Goal: Task Accomplishment & Management: Manage account settings

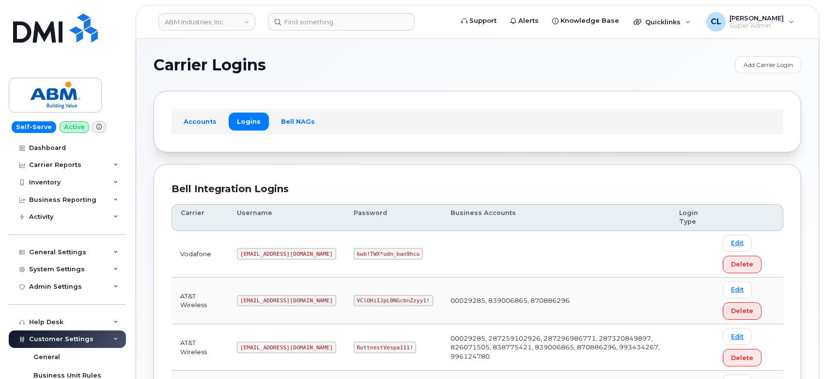
scroll to position [213, 0]
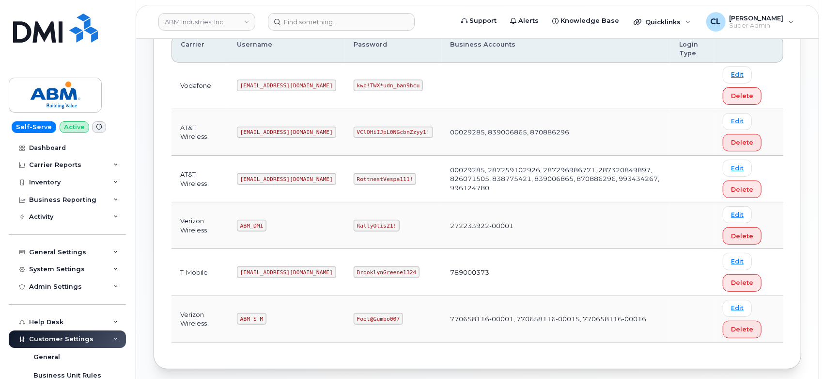
scroll to position [213, 0]
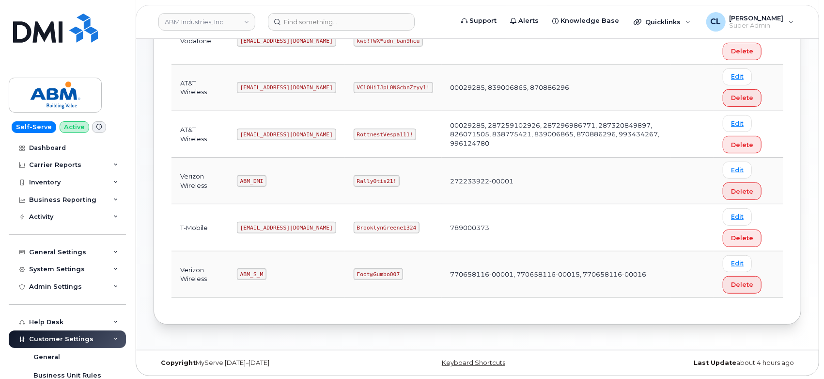
click at [726, 324] on div "Carrier Logins Add Carrier Login Accounts Logins Bell NAGs Bell Integration Log…" at bounding box center [477, 87] width 683 height 523
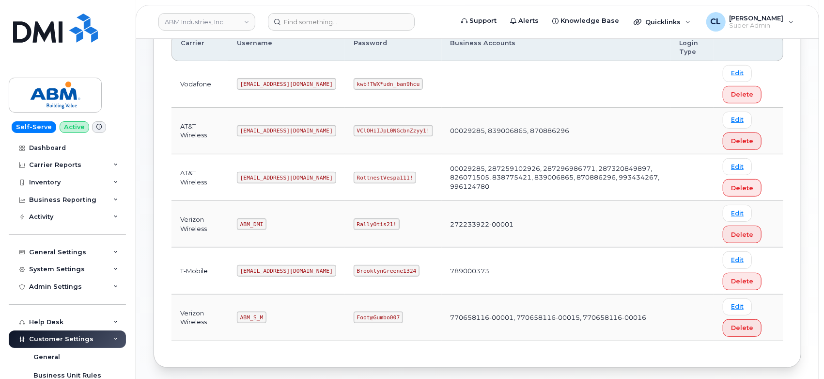
scroll to position [213, 0]
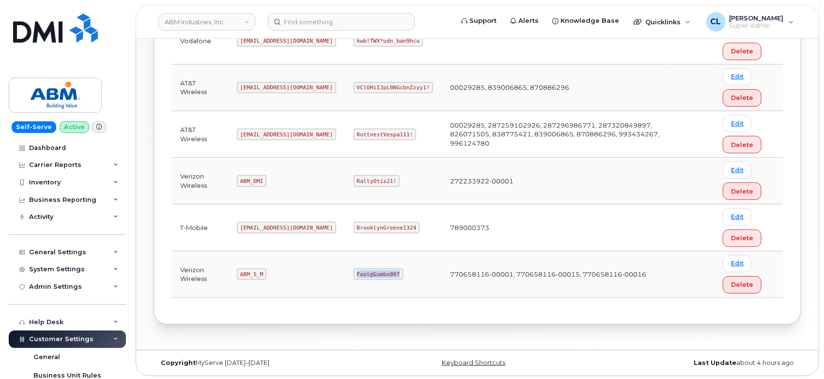
drag, startPoint x: 364, startPoint y: 274, endPoint x: 320, endPoint y: 270, distance: 44.2
click at [354, 270] on code "Foot@Gumbo007" at bounding box center [378, 274] width 49 height 12
copy code "Foot@Gumbo007"
drag, startPoint x: 746, startPoint y: 344, endPoint x: 682, endPoint y: 298, distance: 78.8
click at [746, 344] on div "Carrier Logins Add Carrier Login Accounts Logins Bell NAGs Bell Integration Log…" at bounding box center [477, 87] width 683 height 523
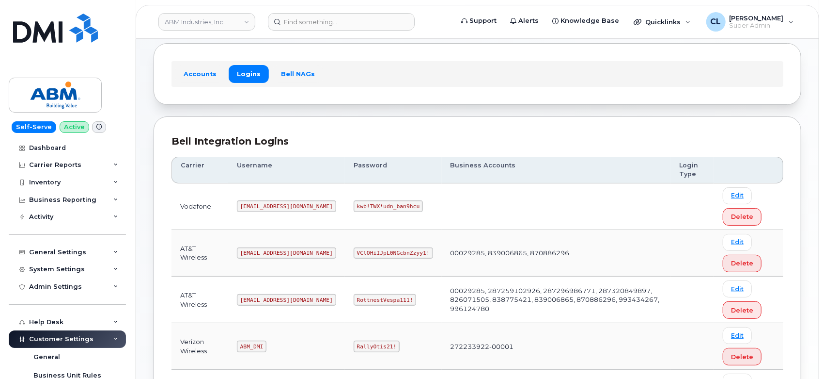
scroll to position [0, 0]
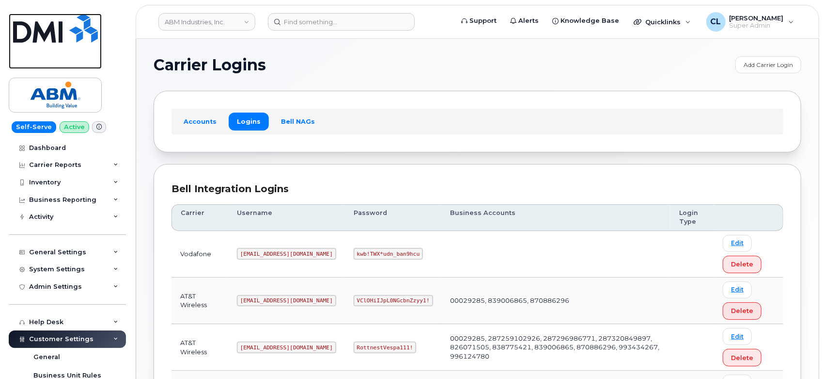
click at [50, 35] on img at bounding box center [55, 28] width 85 height 29
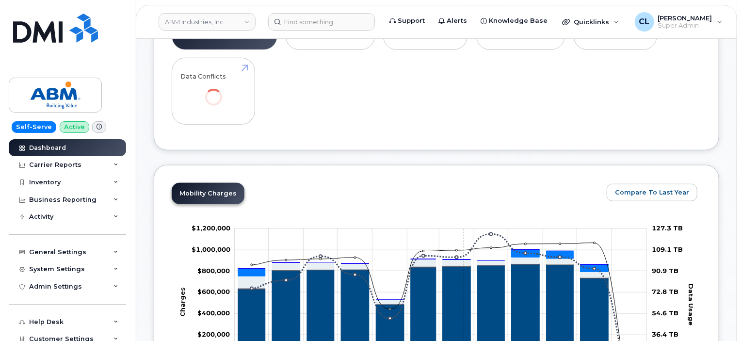
scroll to position [547, 0]
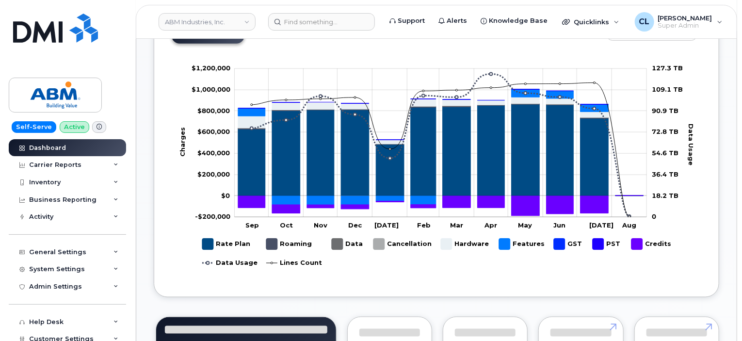
click at [232, 9] on div "ABM Industries, Inc. Support Alerts Knowledge Base Quicklinks Suspend / Cancel …" at bounding box center [436, 22] width 601 height 34
click at [229, 15] on link "ABM Industries, Inc." at bounding box center [206, 21] width 97 height 17
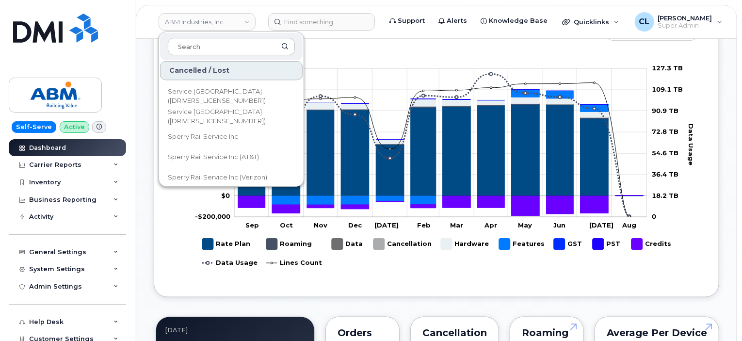
scroll to position [19005, 0]
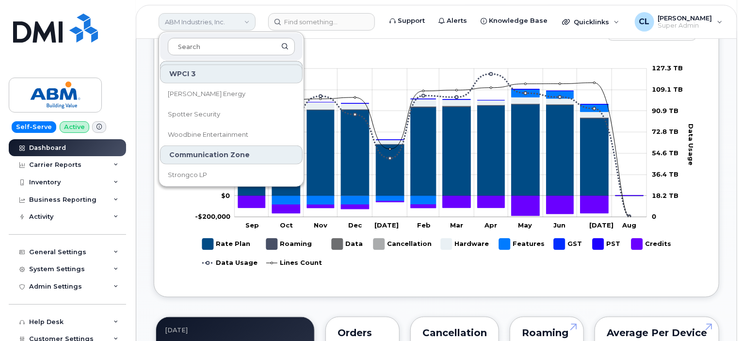
click at [246, 18] on link "ABM Industries, Inc." at bounding box center [206, 21] width 97 height 17
click at [245, 18] on link "ABM Industries, Inc." at bounding box center [206, 21] width 97 height 17
click at [250, 19] on link "ABM Industries, Inc." at bounding box center [206, 21] width 97 height 17
click at [138, 34] on header "ABM Industries, Inc. Bell Mobility - Self-Serve Lite Abacus Enterprises Abegwei…" at bounding box center [436, 22] width 601 height 34
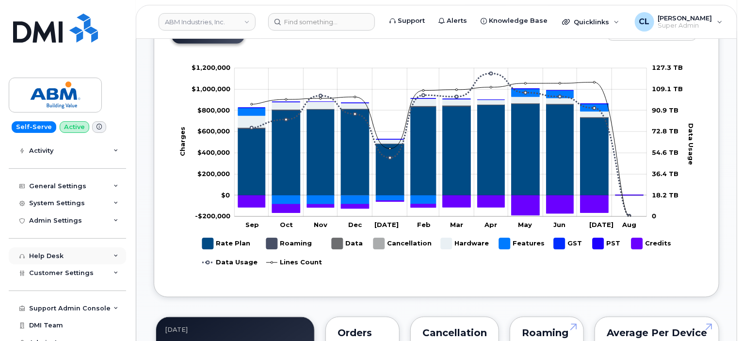
scroll to position [76, 0]
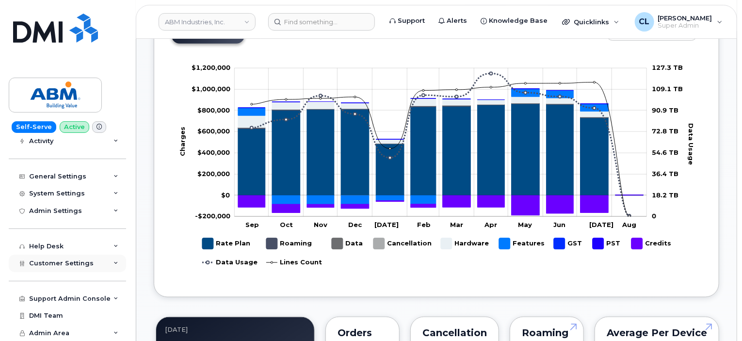
click at [112, 266] on div "Customer Settings" at bounding box center [67, 262] width 117 height 17
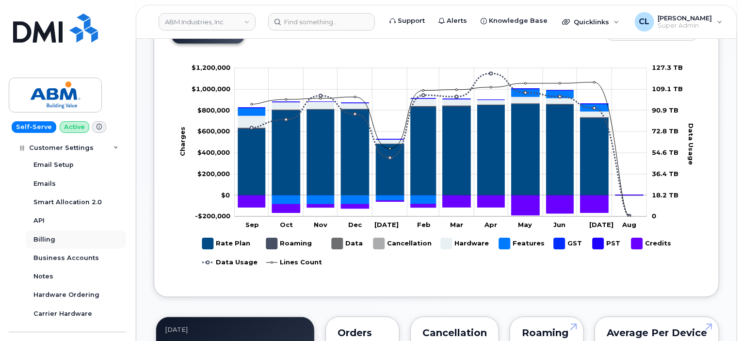
scroll to position [318, 0]
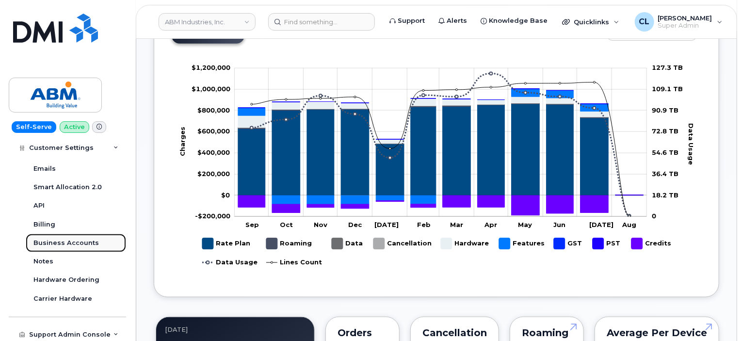
click at [63, 242] on div "Business Accounts" at bounding box center [65, 242] width 65 height 9
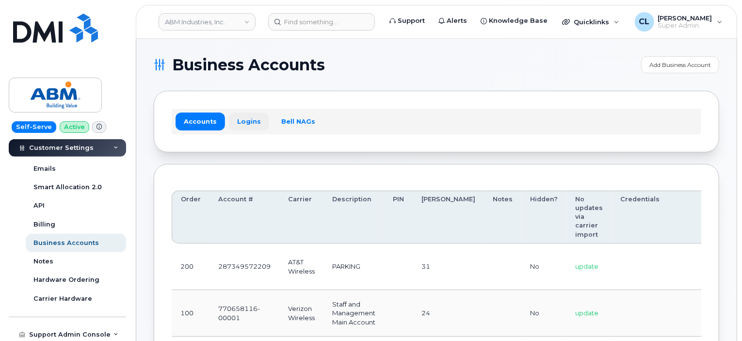
click at [256, 127] on link "Logins" at bounding box center [249, 120] width 40 height 17
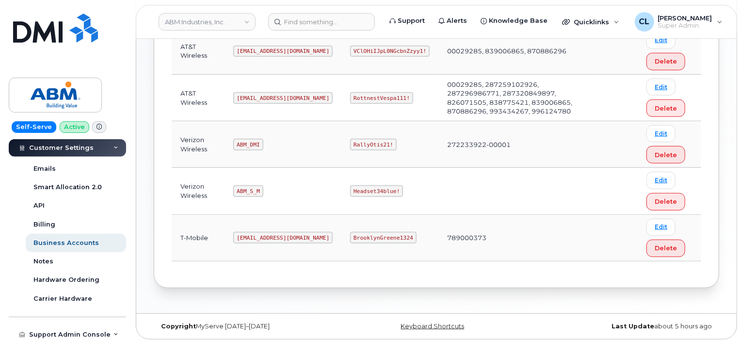
scroll to position [201, 0]
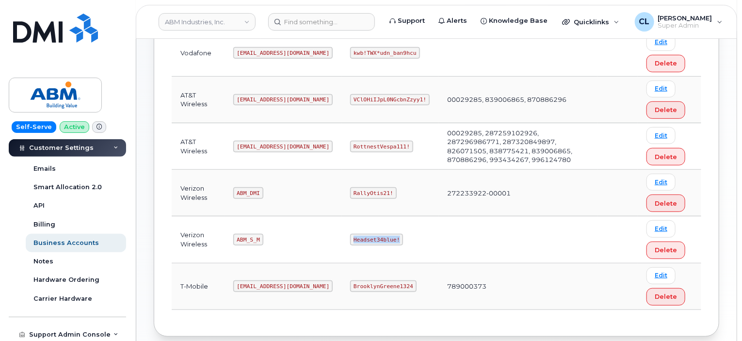
drag, startPoint x: 364, startPoint y: 239, endPoint x: 317, endPoint y: 238, distance: 46.5
click at [350, 238] on code "Headset34blue!" at bounding box center [376, 240] width 53 height 12
copy code "Headset34blue!"
drag, startPoint x: 357, startPoint y: 191, endPoint x: 290, endPoint y: 196, distance: 66.6
click at [290, 196] on tr "Verizon Wireless ABM_DMI RallyOtis21! 272233922-00001 Edit Delete" at bounding box center [436, 193] width 529 height 47
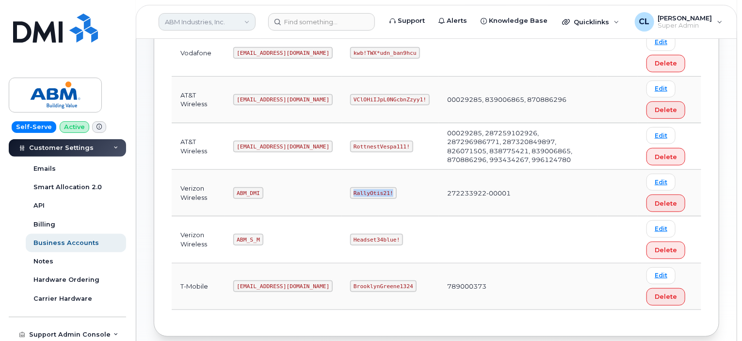
copy tr "RallyOtis21!"
click at [219, 323] on div "Bell Integration Logins Carrier Username Password Business Accounts Login Type …" at bounding box center [436, 149] width 565 height 373
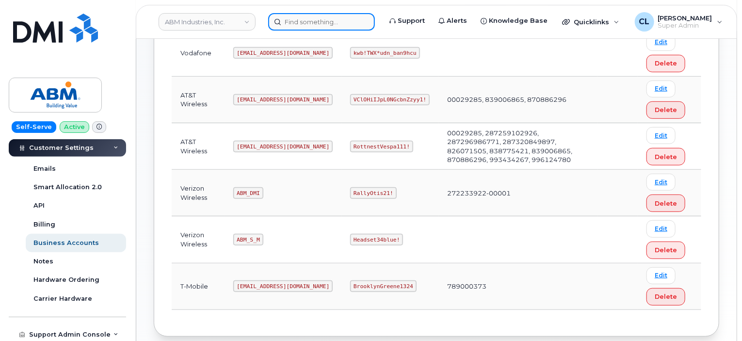
click at [302, 19] on input at bounding box center [321, 21] width 107 height 17
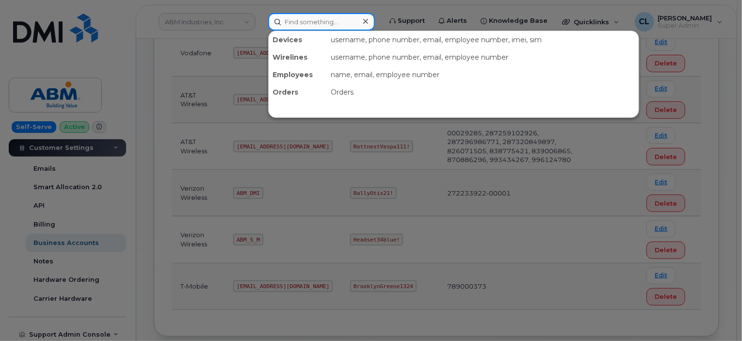
paste input "9023884544"
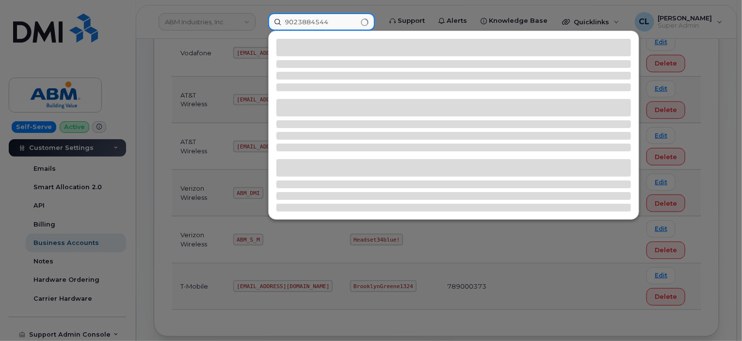
type input "9023884544"
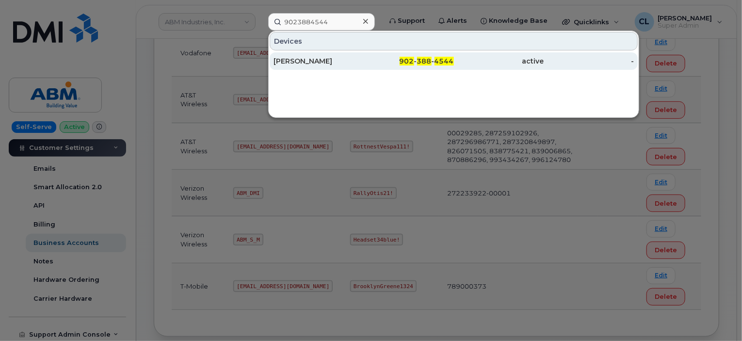
click at [396, 57] on div "902 - 388 - 4544" at bounding box center [409, 61] width 90 height 10
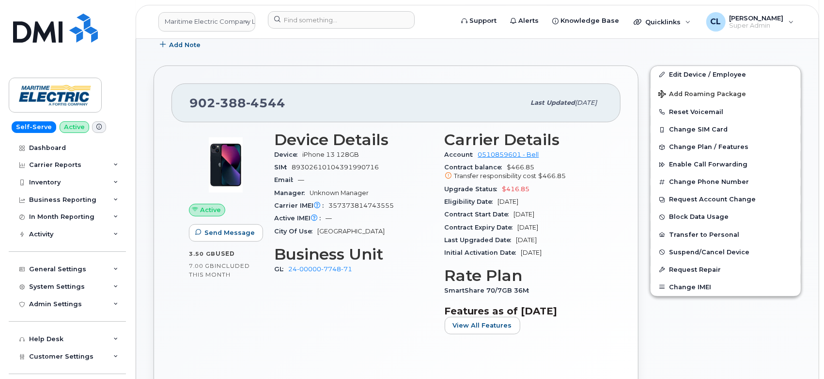
scroll to position [215, 0]
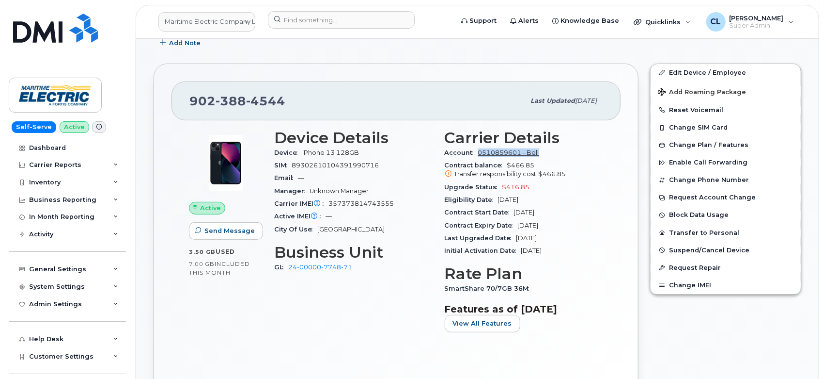
drag, startPoint x: 537, startPoint y: 152, endPoint x: 480, endPoint y: 156, distance: 57.3
click at [480, 156] on div "Account 0510859601 - Bell" at bounding box center [524, 152] width 159 height 13
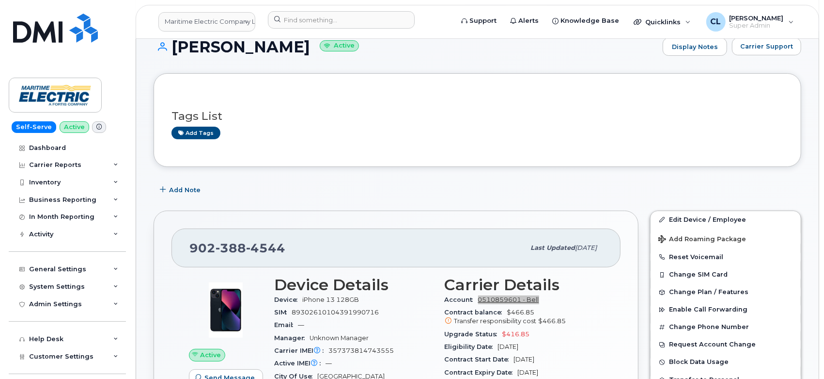
scroll to position [161, 0]
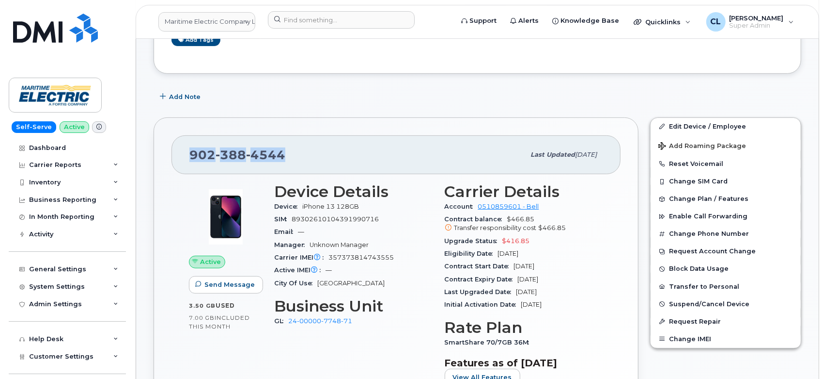
drag, startPoint x: 302, startPoint y: 144, endPoint x: 185, endPoint y: 166, distance: 119.3
click at [185, 166] on div "[PHONE_NUMBER] Last updated [DATE]" at bounding box center [396, 154] width 449 height 39
copy span "[PHONE_NUMBER]"
click at [332, 22] on input at bounding box center [341, 19] width 147 height 17
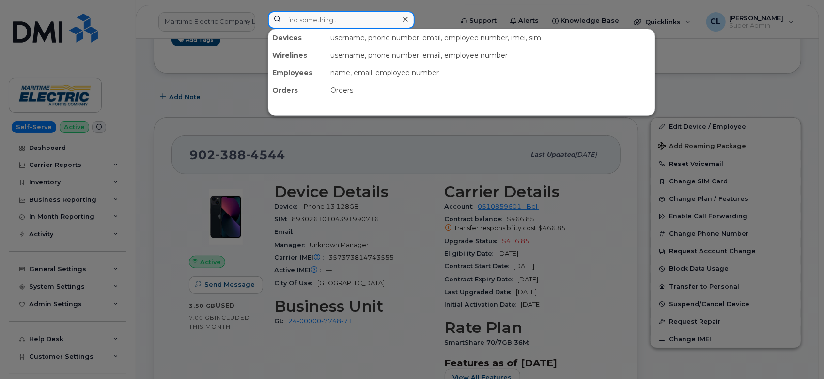
paste input "299738"
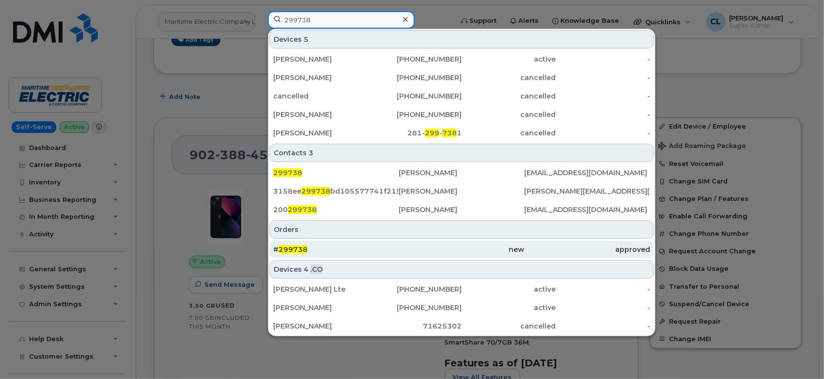
type input "299738"
click at [333, 243] on div "# 299738" at bounding box center [336, 248] width 126 height 17
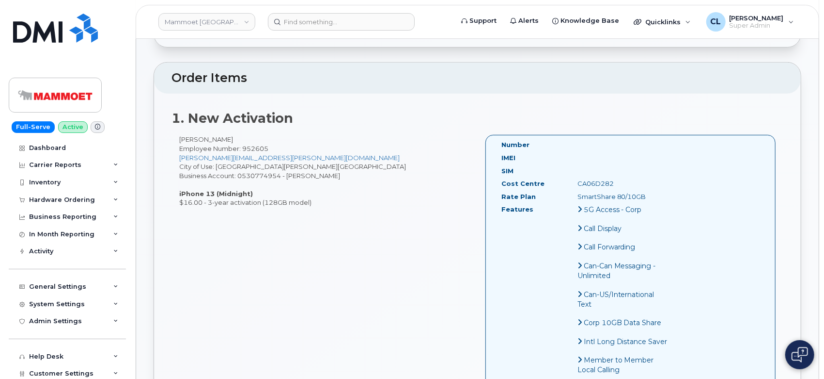
scroll to position [54, 0]
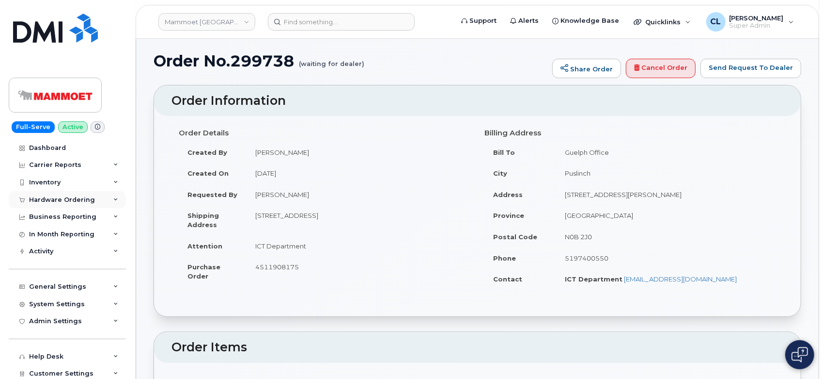
click at [104, 201] on div "Hardware Ordering" at bounding box center [67, 199] width 117 height 17
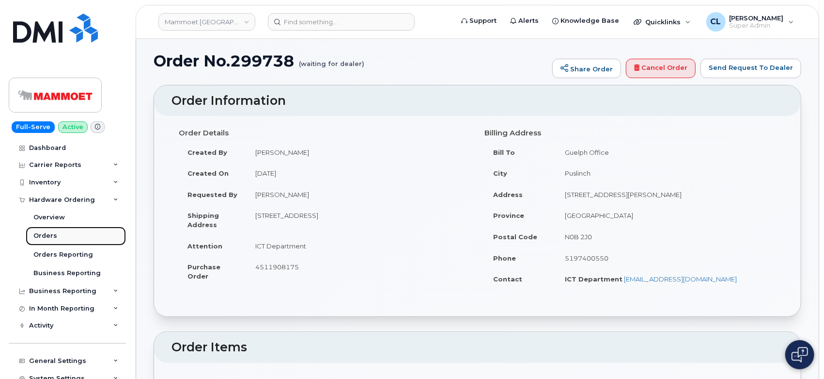
click at [43, 238] on div "Orders" at bounding box center [45, 235] width 24 height 9
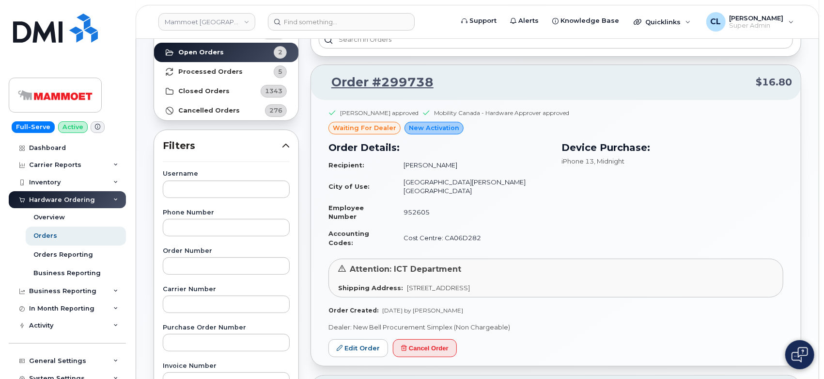
scroll to position [53, 0]
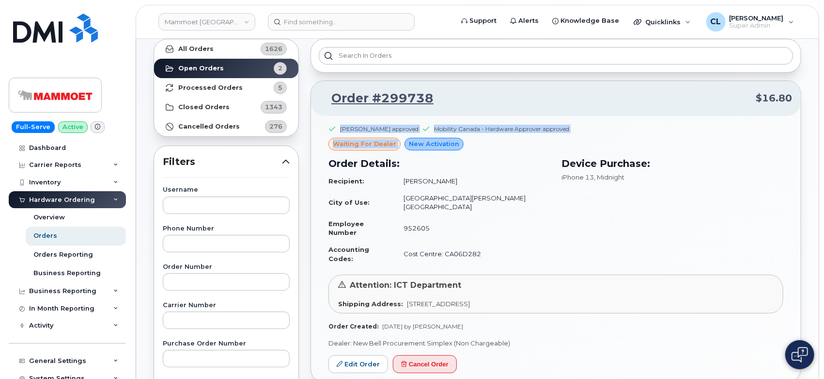
drag, startPoint x: 329, startPoint y: 126, endPoint x: 508, endPoint y: 149, distance: 180.8
click at [512, 149] on div "Jean-Pierre Vermeire approved Mobility Canada - Hardware Approver approved wait…" at bounding box center [556, 249] width 490 height 266
click at [506, 150] on div "Order Details: Recipient: Corey Starkes City of Use: Fort McMurray, Alberta Emp…" at bounding box center [440, 211] width 234 height 122
drag, startPoint x: 324, startPoint y: 131, endPoint x: 494, endPoint y: 130, distance: 170.1
click at [454, 133] on div "Jean-Pierre Vermeire approved Mobility Canada - Hardware Approver approved wait…" at bounding box center [556, 249] width 490 height 266
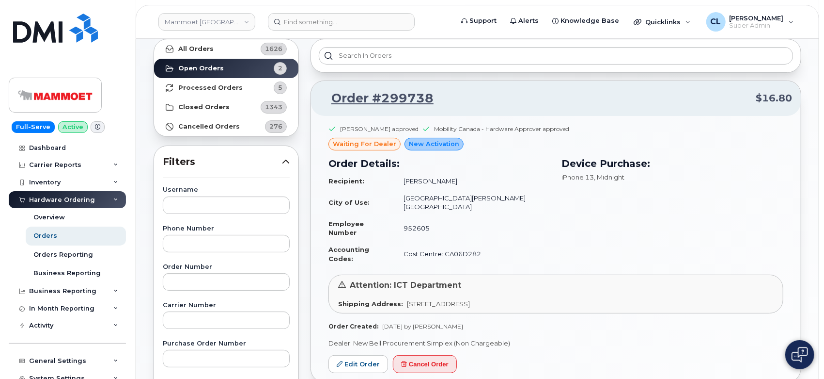
click at [614, 123] on div "Jean-Pierre Vermeire approved Mobility Canada - Hardware Approver approved wait…" at bounding box center [556, 249] width 490 height 266
drag, startPoint x: 598, startPoint y: 120, endPoint x: 437, endPoint y: 129, distance: 161.2
click at [437, 129] on div "Jean-Pierre Vermeire approved Mobility Canada - Hardware Approver approved wait…" at bounding box center [556, 249] width 490 height 266
click at [494, 163] on h3 "Order Details:" at bounding box center [440, 163] width 222 height 15
drag, startPoint x: 452, startPoint y: 95, endPoint x: 445, endPoint y: 107, distance: 13.2
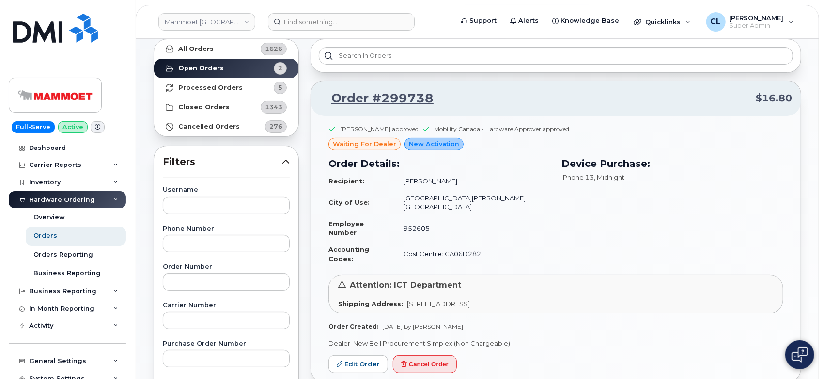
click at [445, 107] on div "Order #299738 $16.80" at bounding box center [556, 98] width 490 height 35
click at [206, 18] on link "Mammoet Canada" at bounding box center [206, 21] width 97 height 17
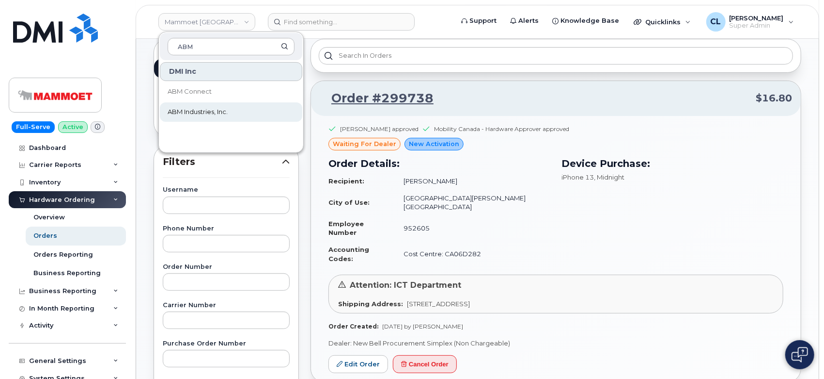
type input "ABM"
click at [217, 115] on span "ABM Industries, Inc." at bounding box center [198, 112] width 60 height 10
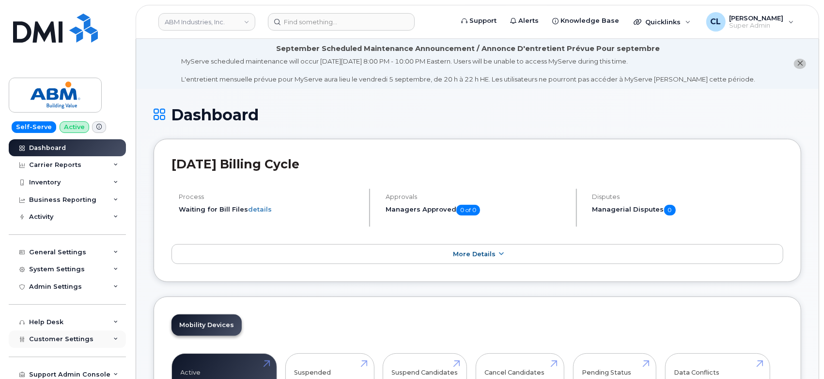
click at [110, 340] on div "Customer Settings" at bounding box center [67, 338] width 117 height 17
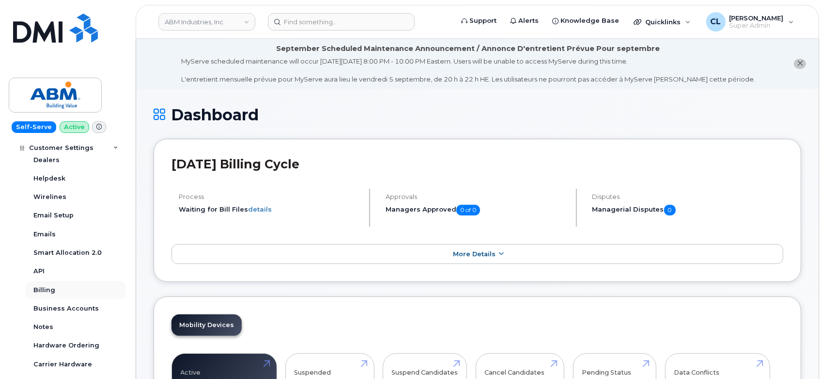
scroll to position [269, 0]
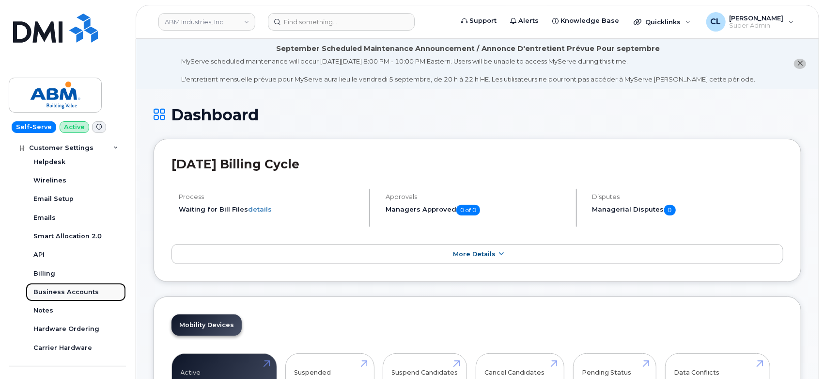
click at [71, 297] on link "Business Accounts" at bounding box center [76, 292] width 100 height 18
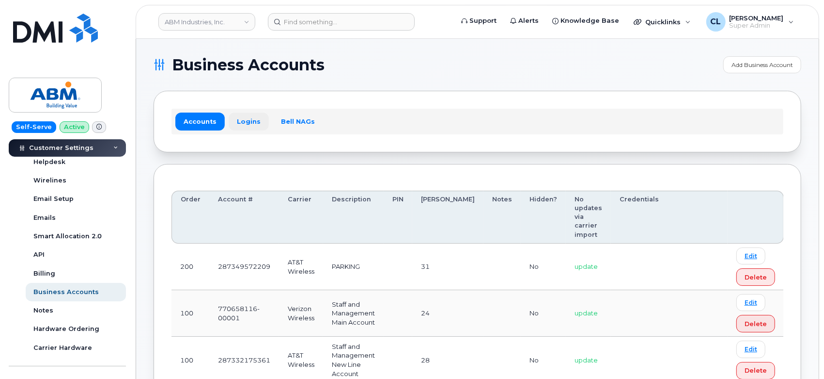
click at [236, 118] on link "Logins" at bounding box center [249, 120] width 40 height 17
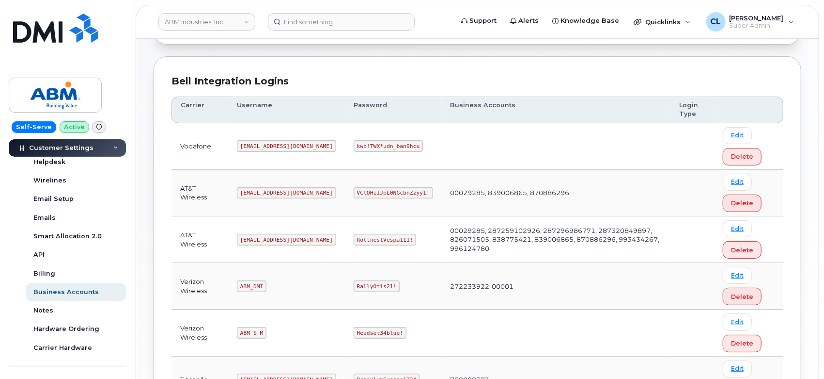
scroll to position [213, 0]
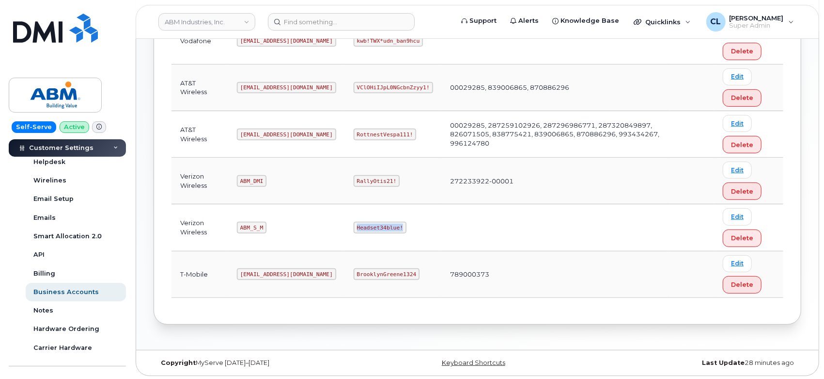
drag, startPoint x: 367, startPoint y: 225, endPoint x: 328, endPoint y: 224, distance: 38.8
click at [354, 224] on code "Headset34blue!" at bounding box center [380, 228] width 53 height 12
copy code "eadset34blue!"
